Goal: Check status: Check status

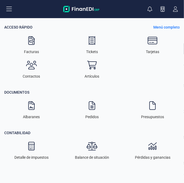
click at [7, 13] on button at bounding box center [9, 9] width 17 height 17
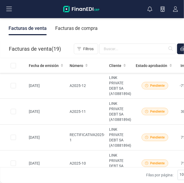
click at [9, 12] on button at bounding box center [9, 9] width 17 height 17
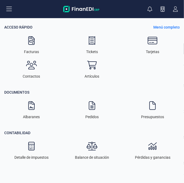
click at [178, 28] on p "Menú completo" at bounding box center [167, 27] width 26 height 5
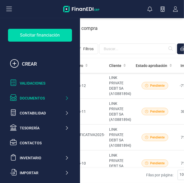
click at [25, 84] on div "Validaciones" at bounding box center [44, 83] width 49 height 5
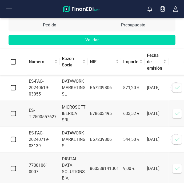
scroll to position [59, 0]
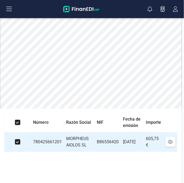
scroll to position [0, 134]
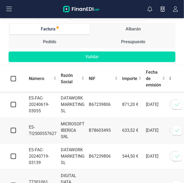
scroll to position [39, 0]
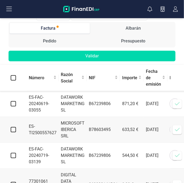
click at [175, 182] on icon at bounding box center [177, 184] width 5 height 5
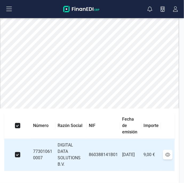
scroll to position [0, 132]
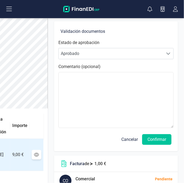
click at [159, 139] on button "Confirmar" at bounding box center [156, 139] width 29 height 11
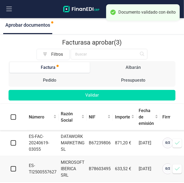
scroll to position [7, 0]
